Goal: Check status: Check status

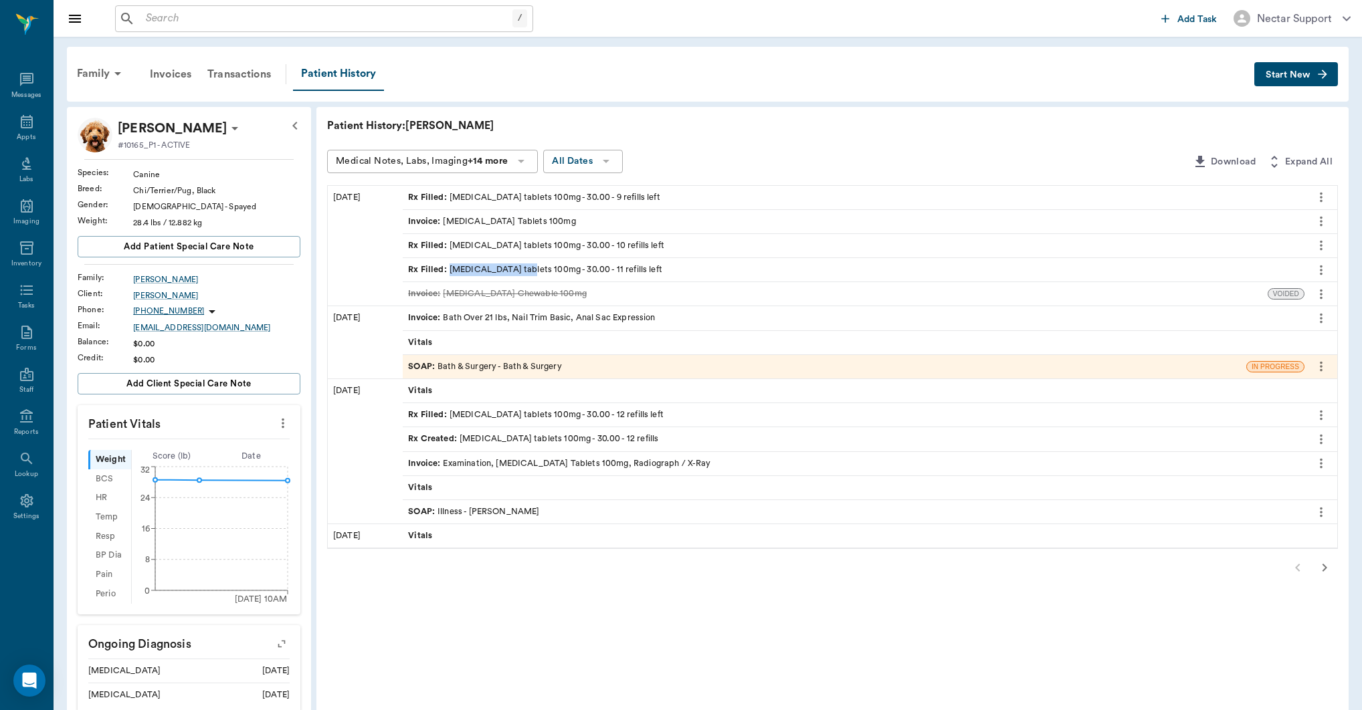
drag, startPoint x: 449, startPoint y: 272, endPoint x: 517, endPoint y: 274, distance: 68.2
click at [517, 274] on div "Rx Filled : [MEDICAL_DATA] tablets 100mg - 30.00 - 11 refills left" at bounding box center [535, 269] width 254 height 13
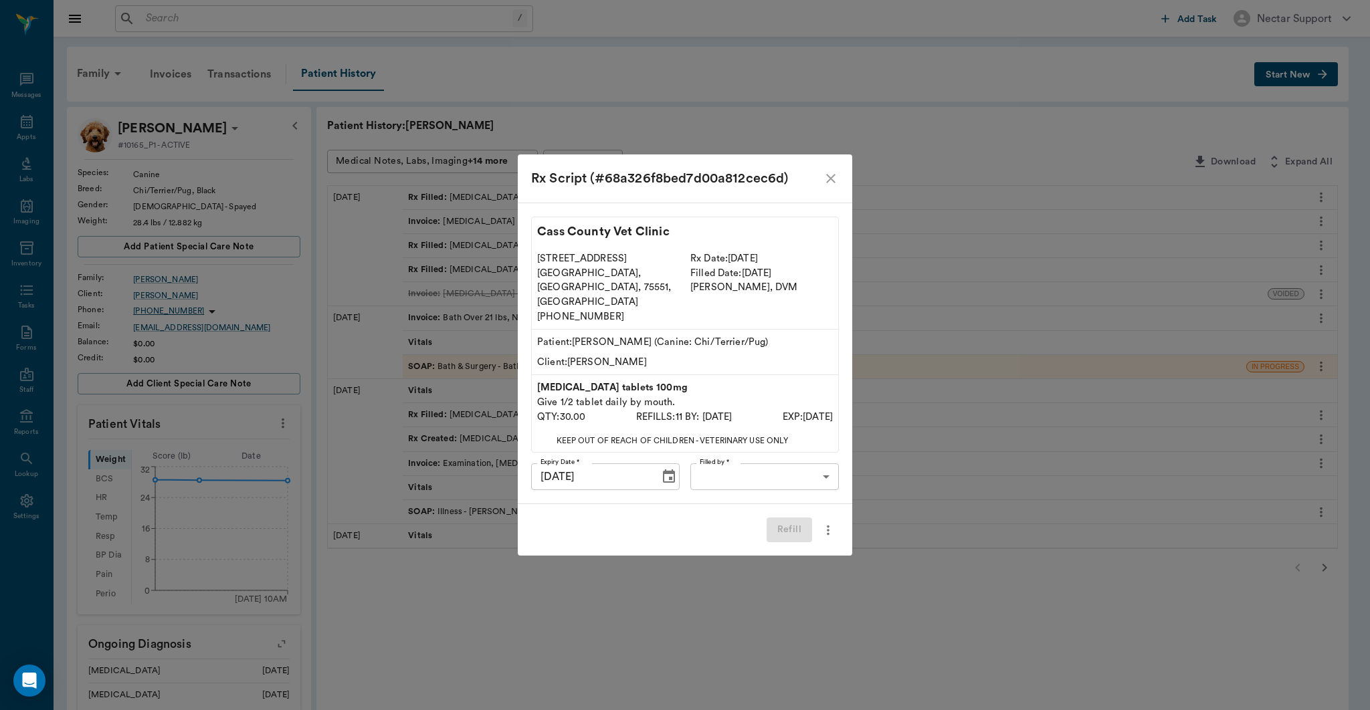
click at [506, 272] on div "Rx Script (#68a326f8bed7d00a812cec6d) Cass County Vet Clinic 102 E. Pinecrest D…" at bounding box center [685, 355] width 1370 height 710
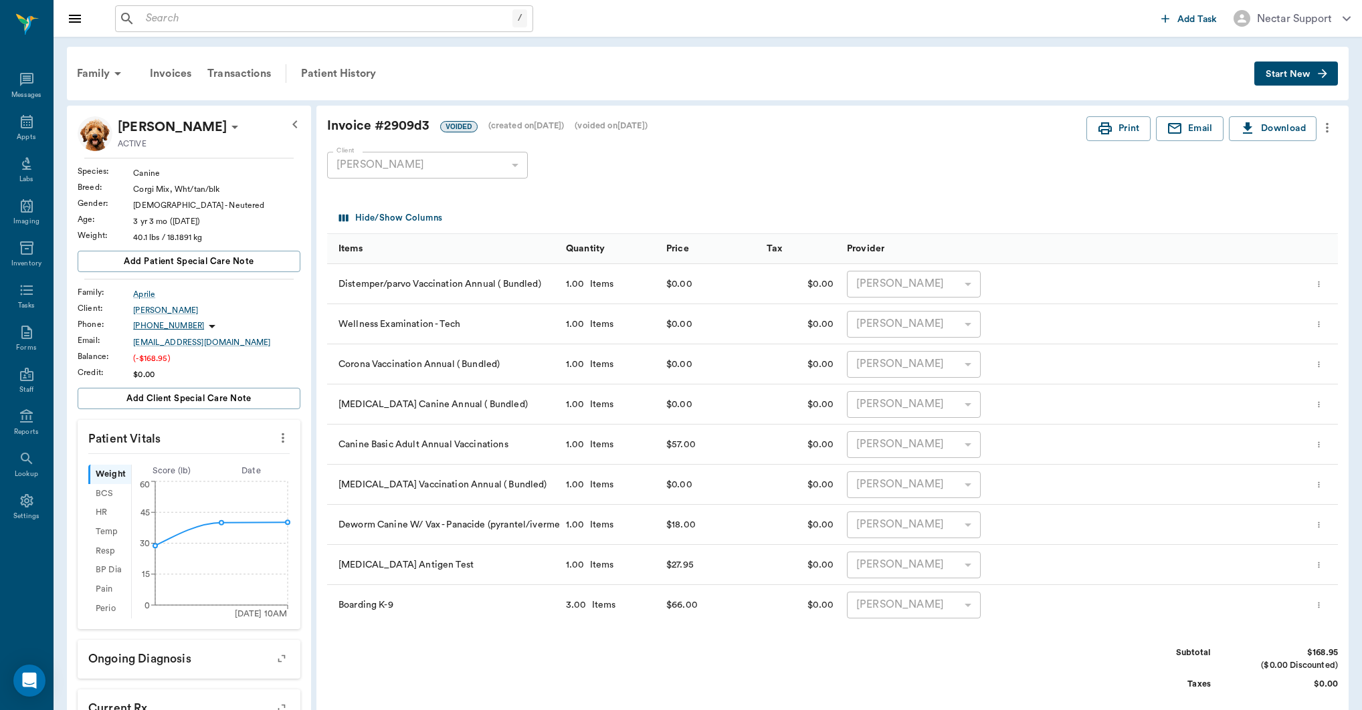
click at [1330, 132] on icon "more" at bounding box center [1327, 128] width 15 height 16
click at [1330, 132] on div at bounding box center [685, 355] width 1370 height 710
